Goal: Book appointment/travel/reservation

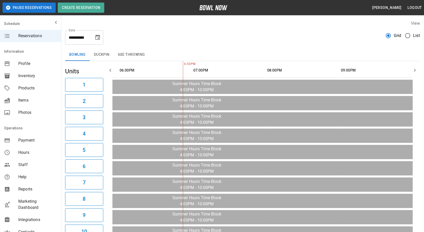
click at [98, 37] on icon "Choose date, selected date is Sep 8, 2025" at bounding box center [97, 37] width 5 height 5
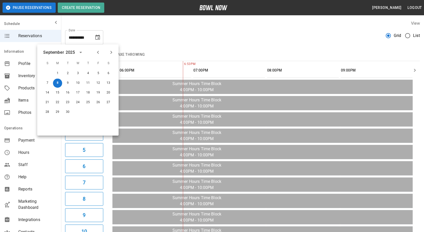
click at [110, 48] on button "Next month" at bounding box center [111, 52] width 9 height 9
click at [107, 73] on button "4" at bounding box center [108, 73] width 9 height 9
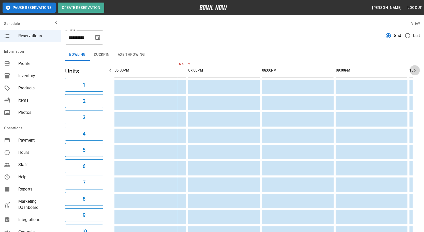
click at [413, 69] on icon "button" at bounding box center [415, 70] width 6 height 6
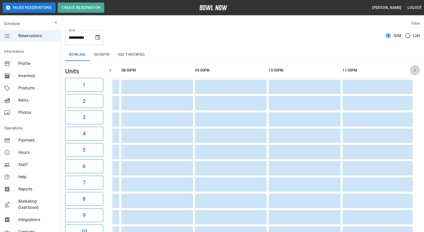
click at [413, 69] on icon "button" at bounding box center [415, 70] width 6 height 6
click at [111, 72] on icon "button" at bounding box center [110, 70] width 6 height 6
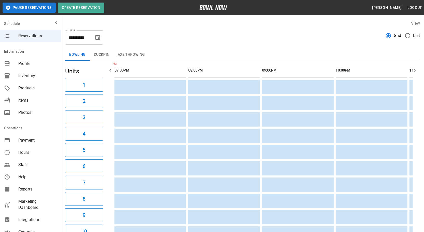
click at [113, 73] on button "button" at bounding box center [110, 70] width 10 height 10
click at [110, 73] on icon "button" at bounding box center [110, 70] width 6 height 6
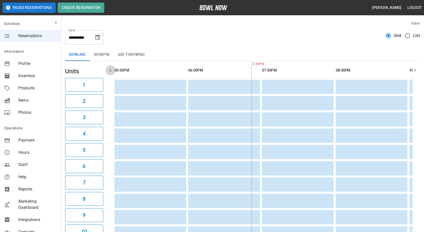
scroll to position [0, 0]
click at [110, 73] on icon "button" at bounding box center [110, 70] width 6 height 6
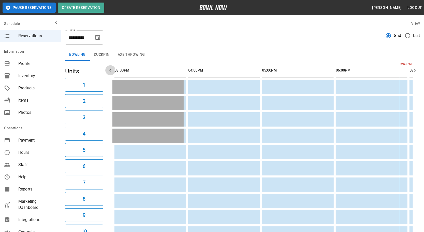
click at [110, 73] on icon "button" at bounding box center [110, 70] width 6 height 6
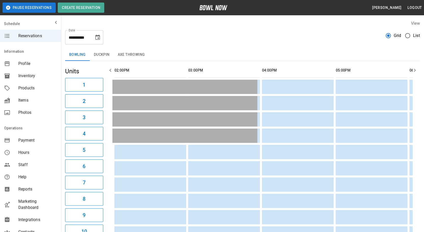
click at [110, 73] on icon "button" at bounding box center [110, 70] width 6 height 6
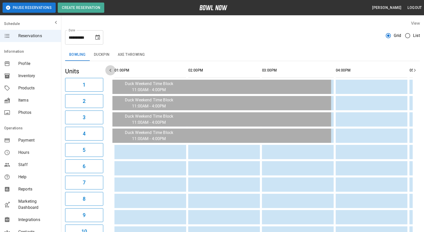
click at [110, 73] on icon "button" at bounding box center [110, 70] width 6 height 6
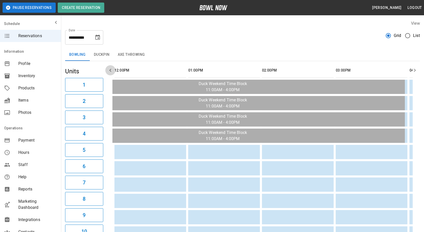
click at [110, 72] on icon "button" at bounding box center [110, 70] width 6 height 6
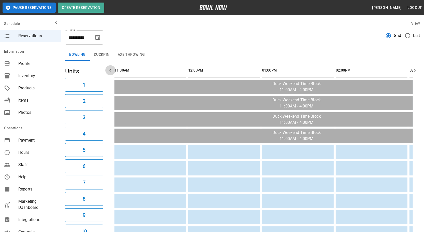
click at [110, 72] on icon "button" at bounding box center [110, 70] width 6 height 6
click at [108, 71] on icon "button" at bounding box center [110, 70] width 6 height 6
click at [96, 38] on icon "Choose date, selected date is Oct 4, 2025" at bounding box center [98, 37] width 6 height 6
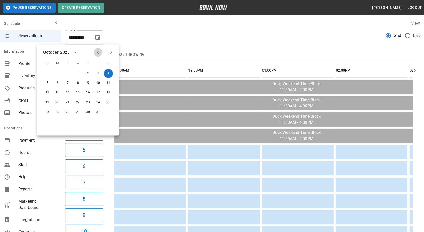
click at [97, 53] on icon "Previous month" at bounding box center [98, 52] width 6 height 6
click at [57, 83] on button "8" at bounding box center [57, 83] width 9 height 9
type input "**********"
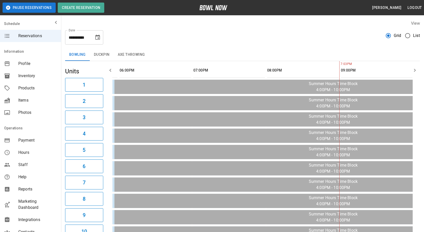
scroll to position [0, 136]
